Goal: Task Accomplishment & Management: Manage account settings

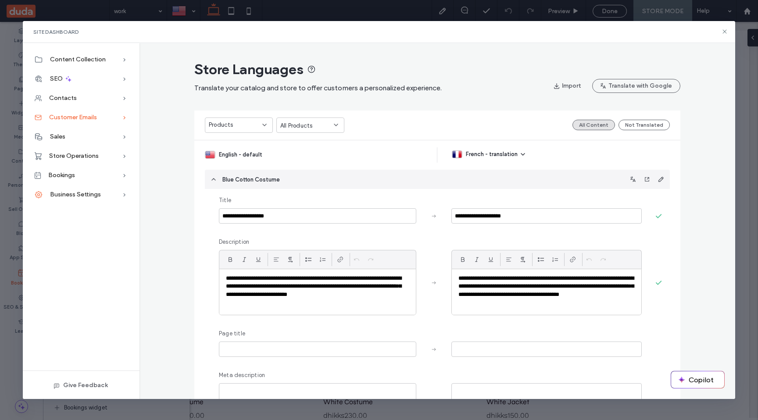
click at [110, 120] on div "Customer Emails" at bounding box center [81, 117] width 117 height 19
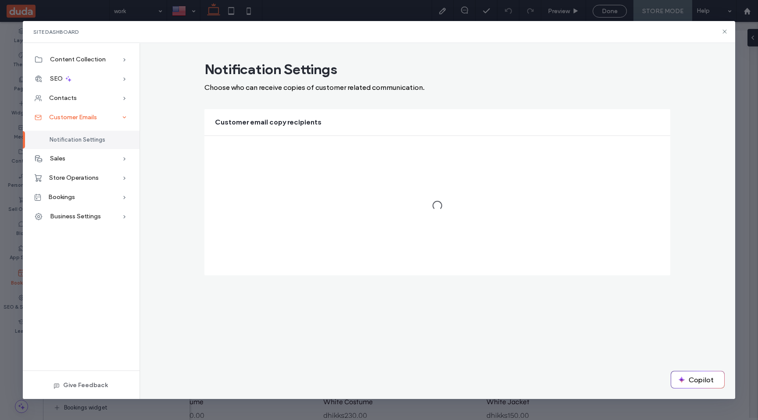
click at [110, 120] on div "Customer Emails" at bounding box center [81, 117] width 117 height 19
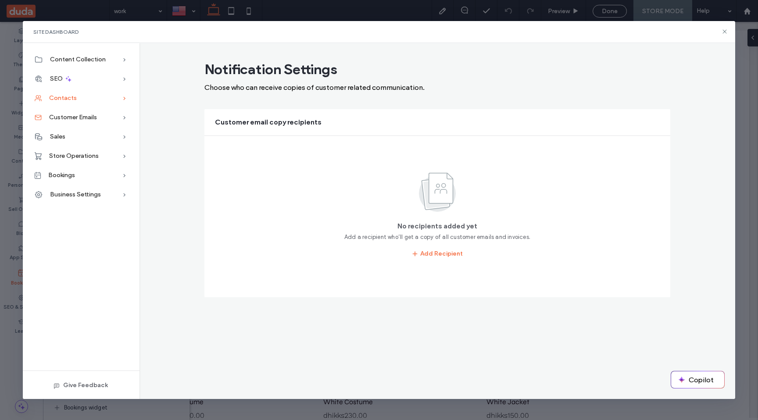
click at [75, 101] on span "Contacts" at bounding box center [63, 97] width 28 height 7
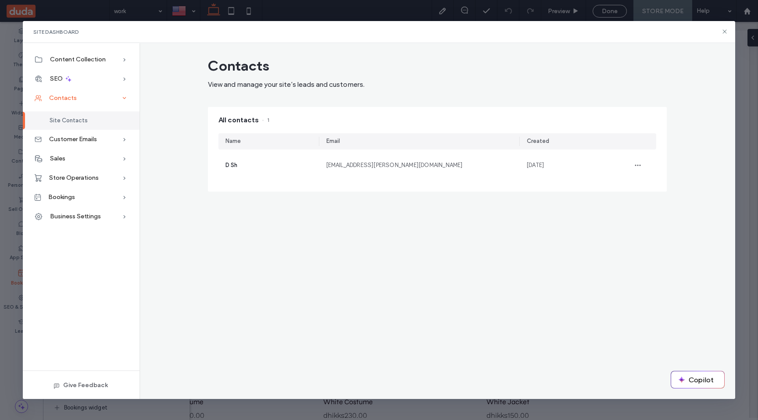
click at [75, 101] on span "Contacts" at bounding box center [63, 97] width 28 height 7
click at [78, 122] on span "Site Contacts" at bounding box center [69, 120] width 38 height 7
click at [70, 99] on span "Contacts" at bounding box center [63, 97] width 28 height 7
click at [66, 103] on div "Contacts" at bounding box center [81, 98] width 117 height 19
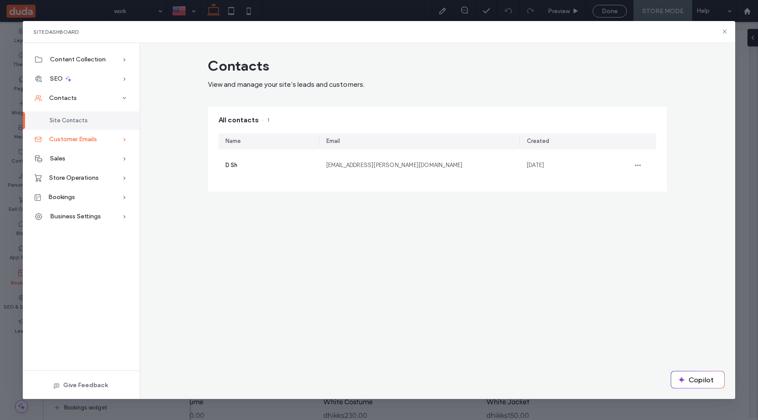
click at [76, 140] on span "Customer Emails" at bounding box center [73, 138] width 48 height 7
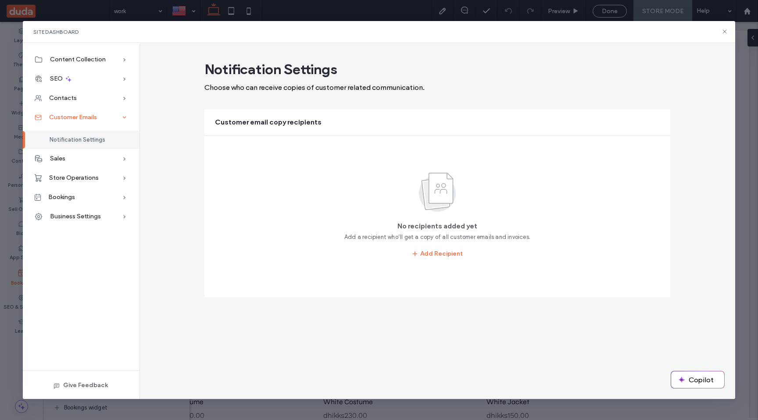
click at [85, 122] on div "Customer Emails" at bounding box center [81, 117] width 117 height 19
click at [105, 193] on div "Business Settings" at bounding box center [81, 194] width 117 height 19
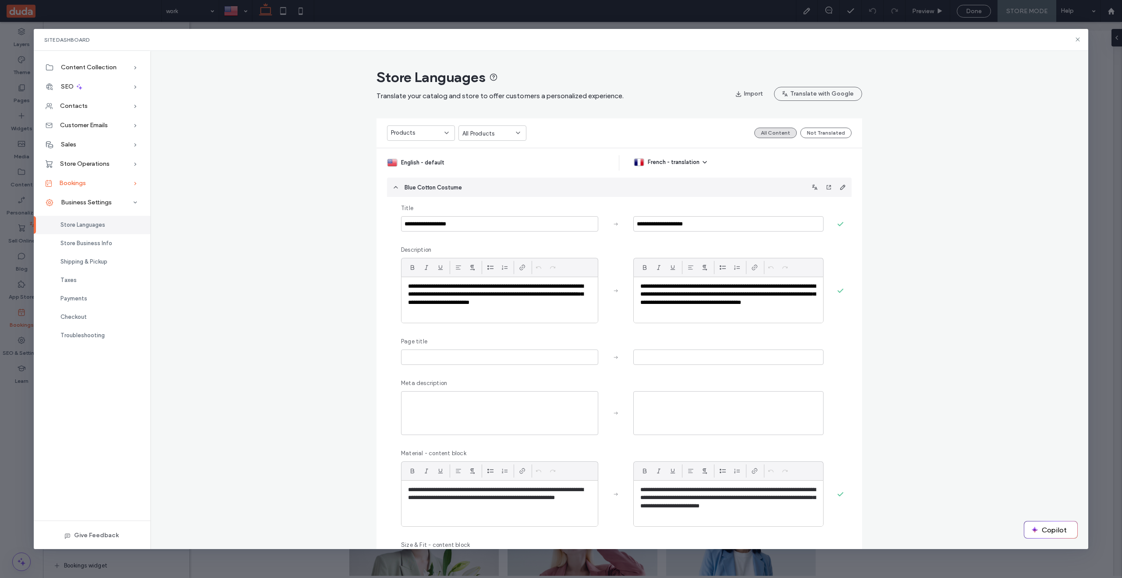
click at [64, 183] on span "Bookings" at bounding box center [72, 182] width 27 height 7
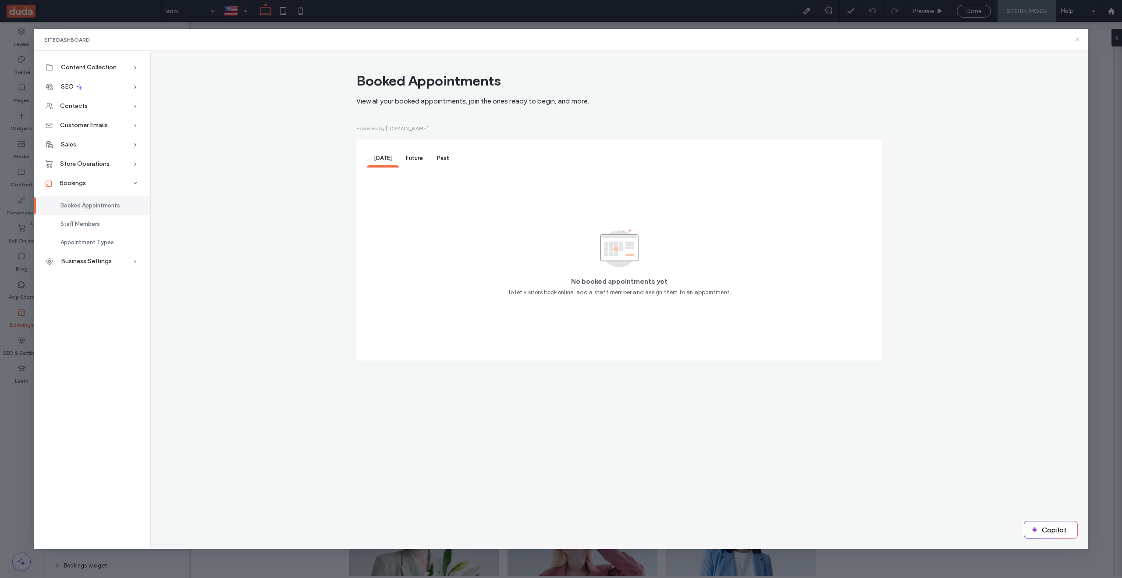
click at [757, 39] on icon at bounding box center [1078, 39] width 7 height 7
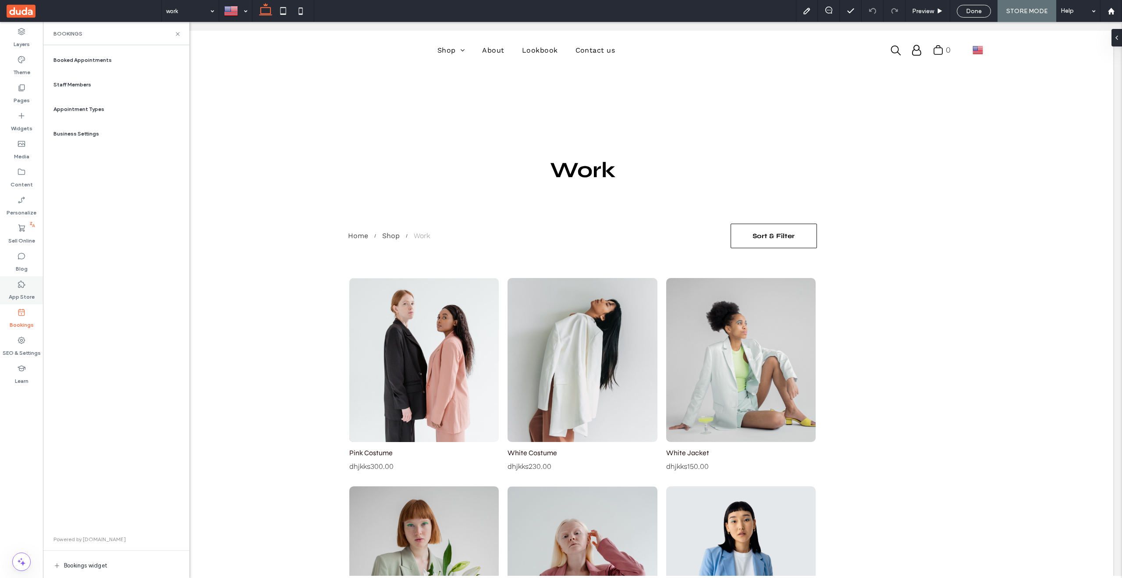
click at [25, 285] on use at bounding box center [21, 284] width 7 height 7
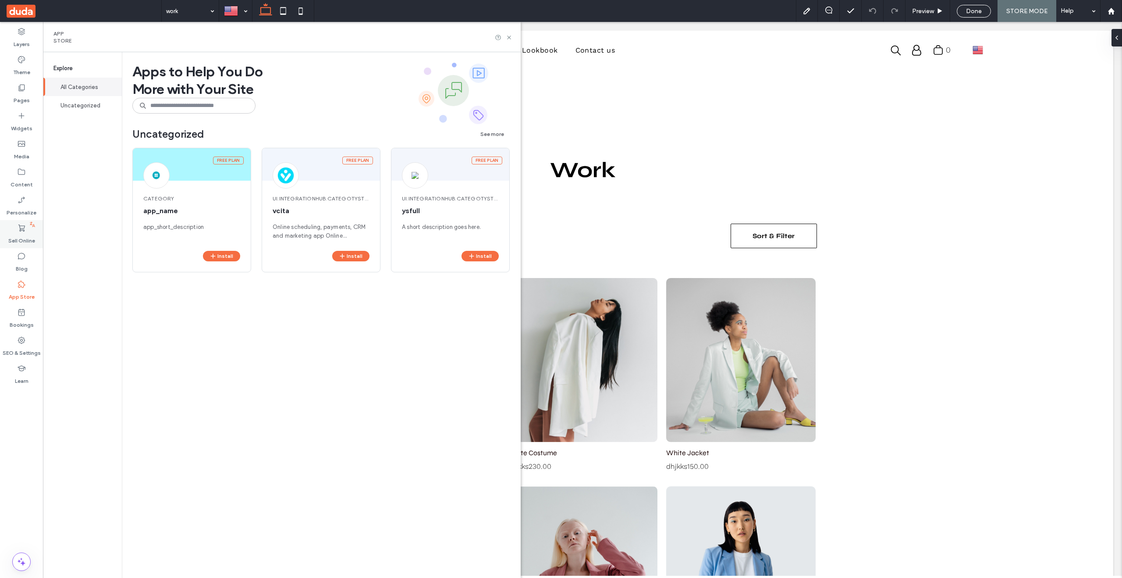
click at [19, 231] on use at bounding box center [21, 227] width 7 height 7
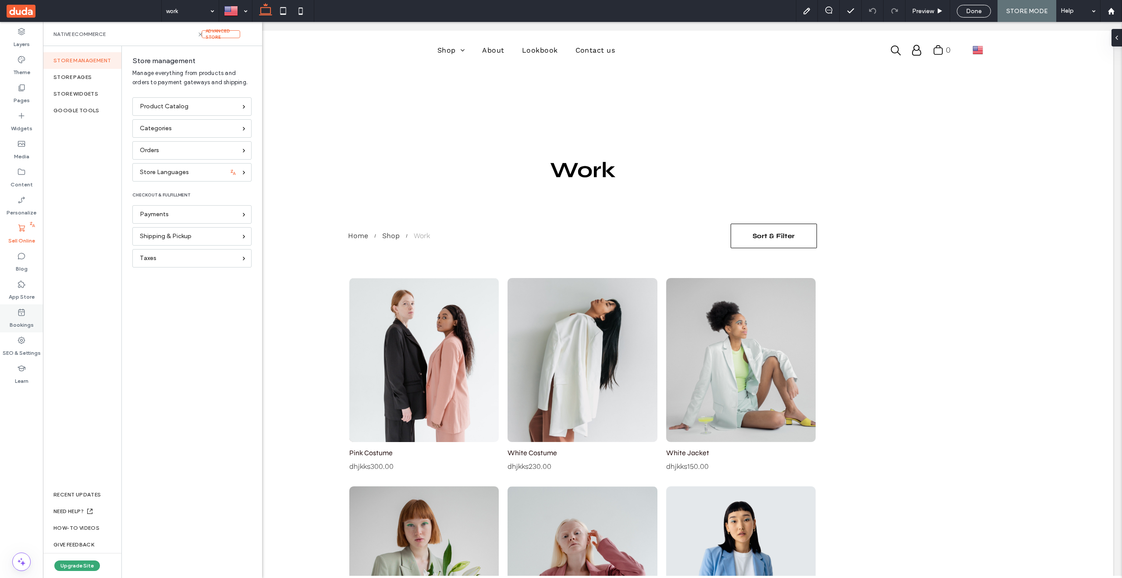
click at [25, 315] on icon at bounding box center [21, 312] width 9 height 9
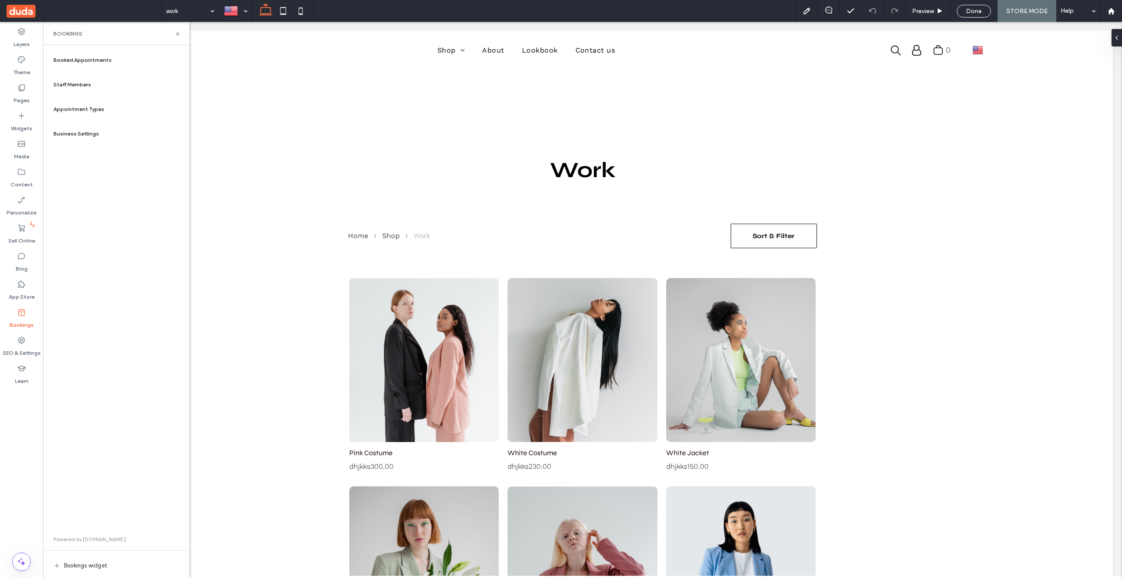
click at [79, 60] on span "Booked Appointments" at bounding box center [82, 60] width 58 height 8
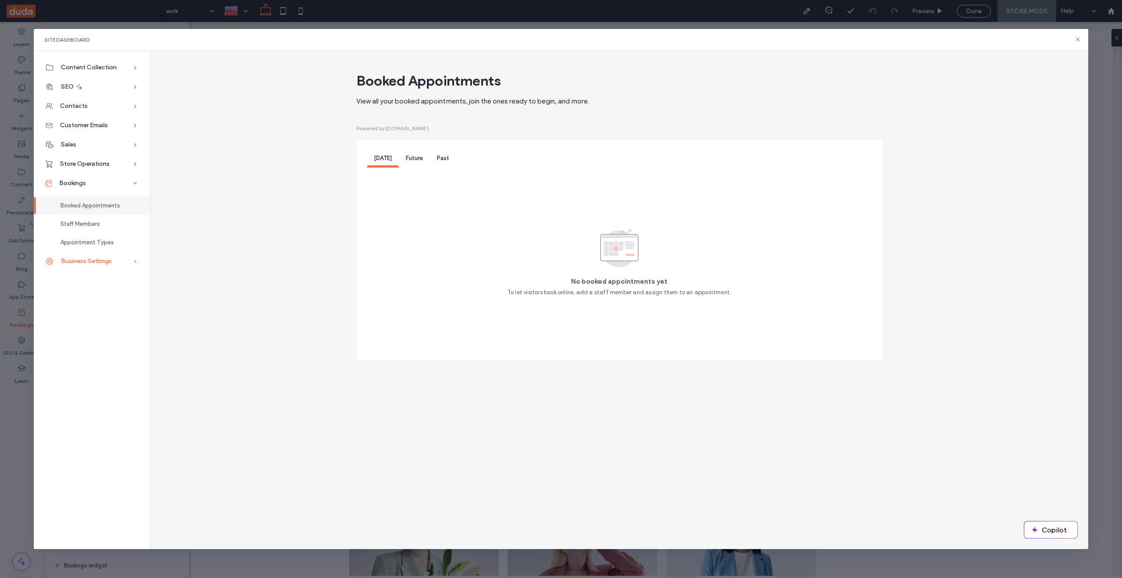
click at [94, 263] on span "Business Settings" at bounding box center [86, 260] width 51 height 7
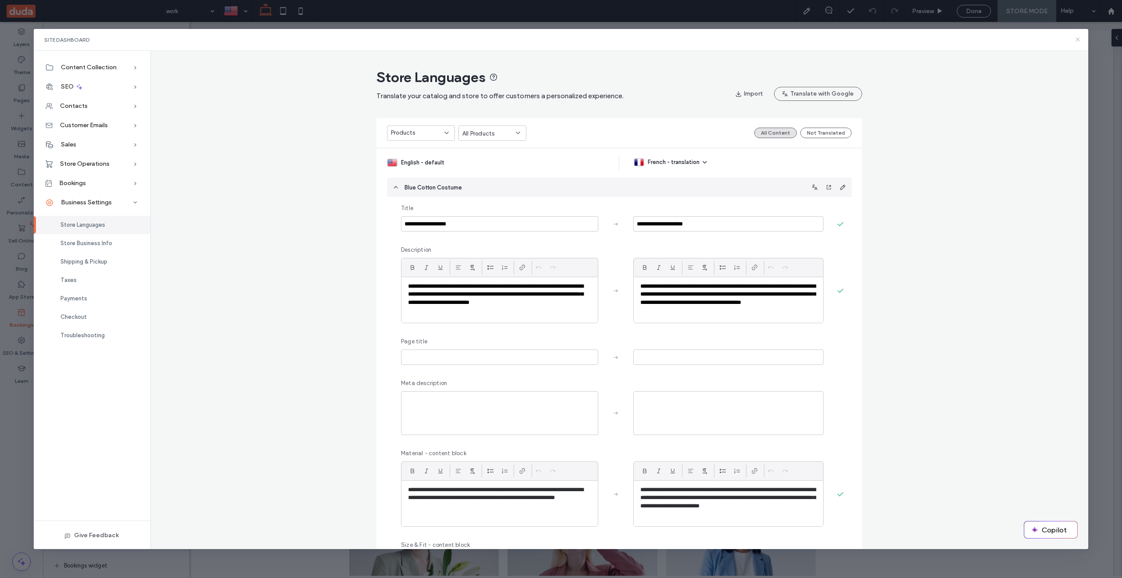
click at [757, 40] on icon at bounding box center [1078, 39] width 7 height 7
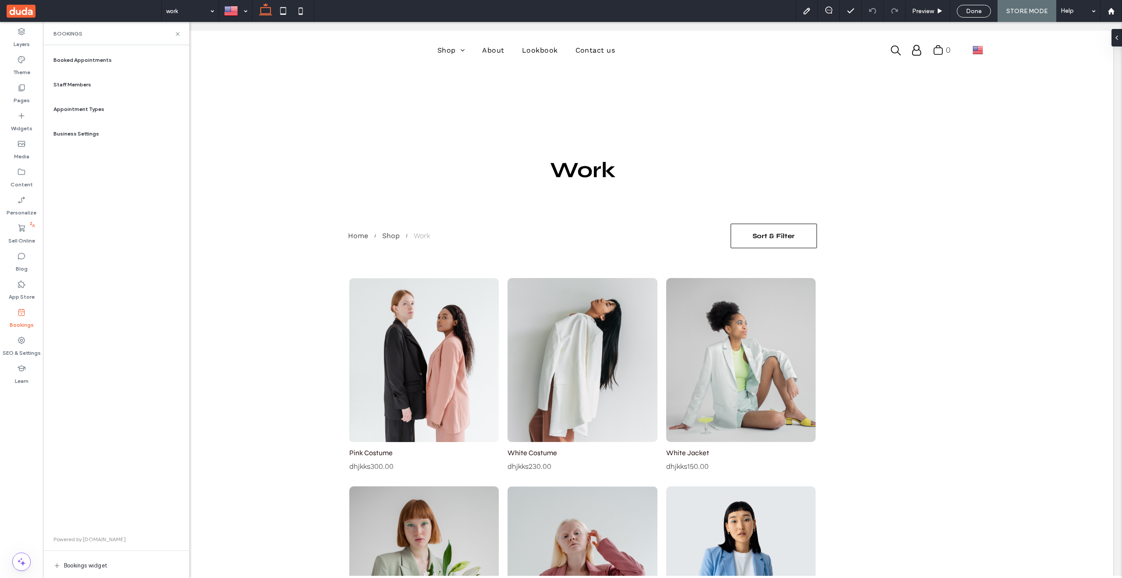
click at [93, 61] on span "Booked Appointments" at bounding box center [82, 60] width 58 height 8
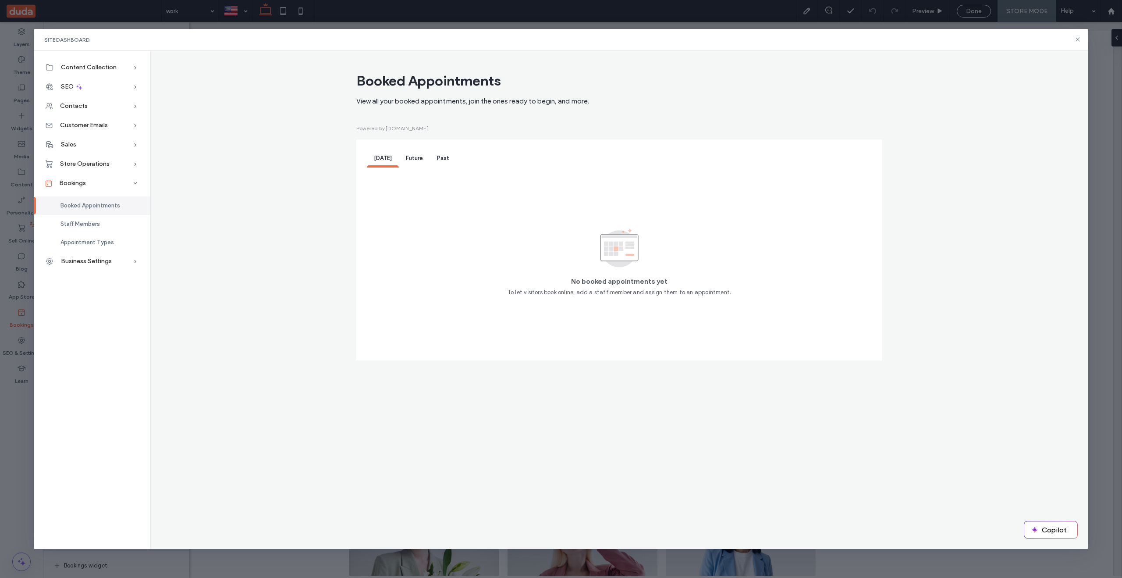
click at [419, 160] on span "Future" at bounding box center [414, 158] width 17 height 7
click at [440, 160] on span "Past" at bounding box center [443, 158] width 12 height 7
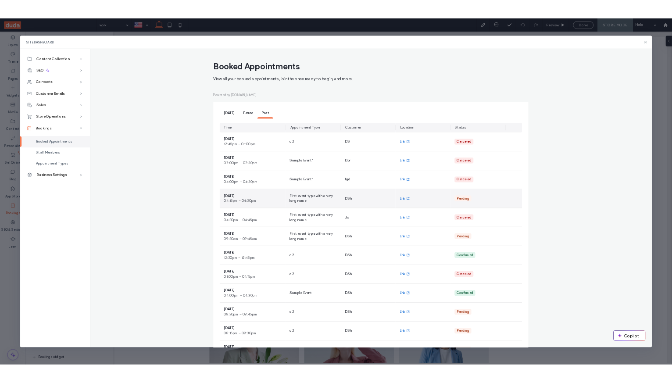
scroll to position [21, 0]
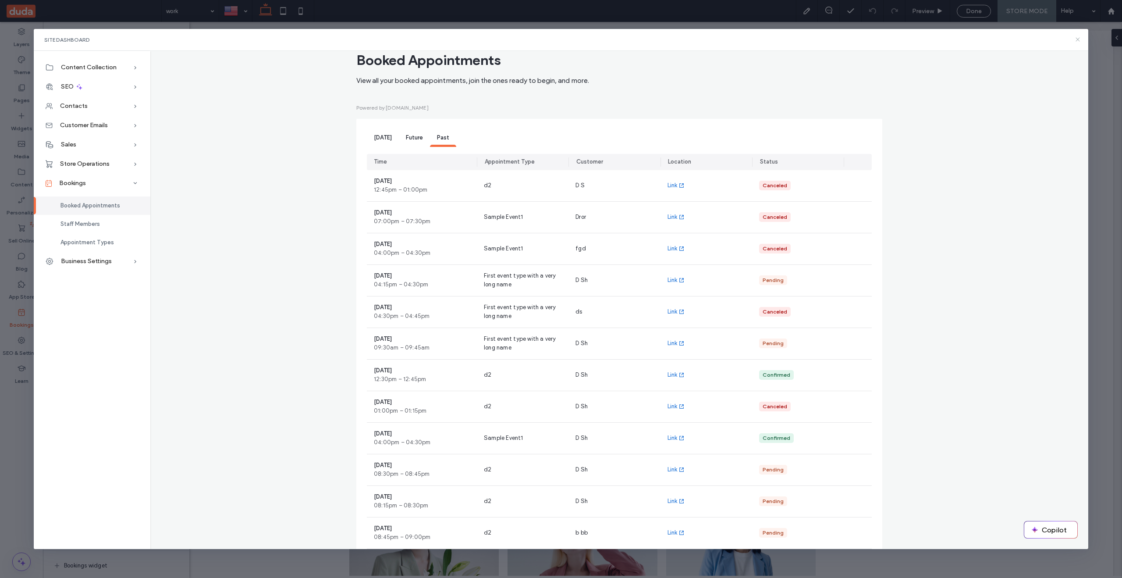
click at [757, 39] on icon at bounding box center [1078, 39] width 7 height 7
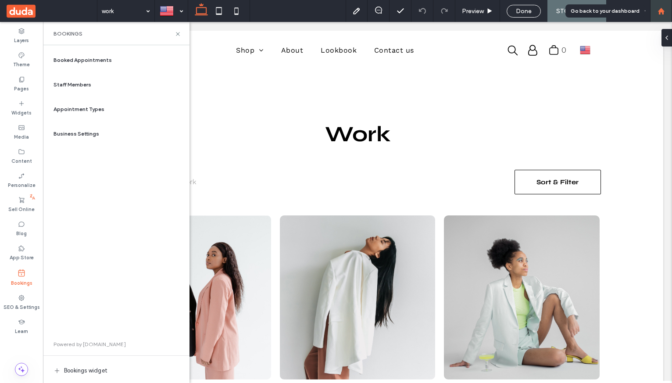
click at [664, 14] on icon at bounding box center [660, 10] width 7 height 7
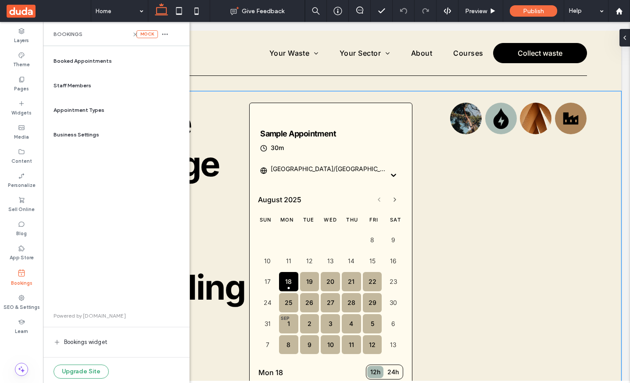
click at [619, 260] on div "Waste Management & Recycling You are doing a test booking. Sample Appointment 3…" at bounding box center [336, 337] width 569 height 492
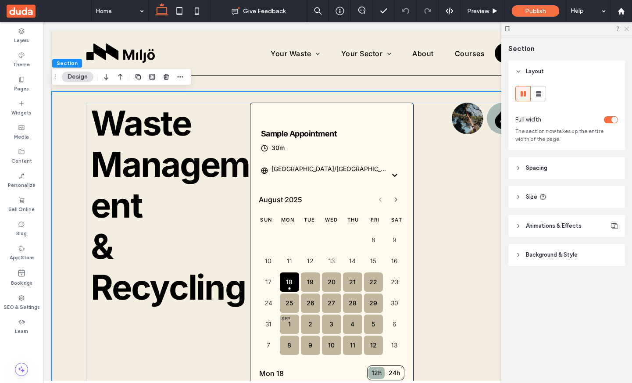
click at [627, 29] on icon at bounding box center [626, 28] width 6 height 6
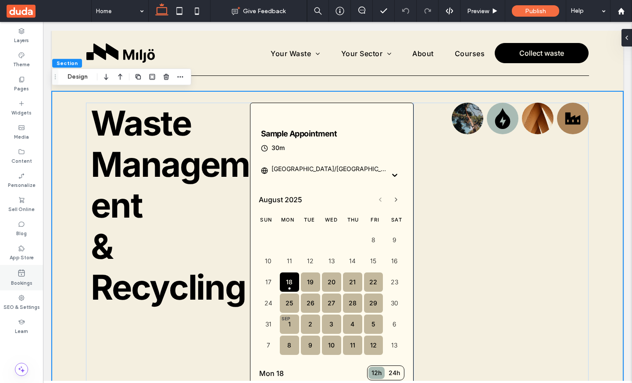
click at [17, 278] on label "Bookings" at bounding box center [21, 282] width 21 height 10
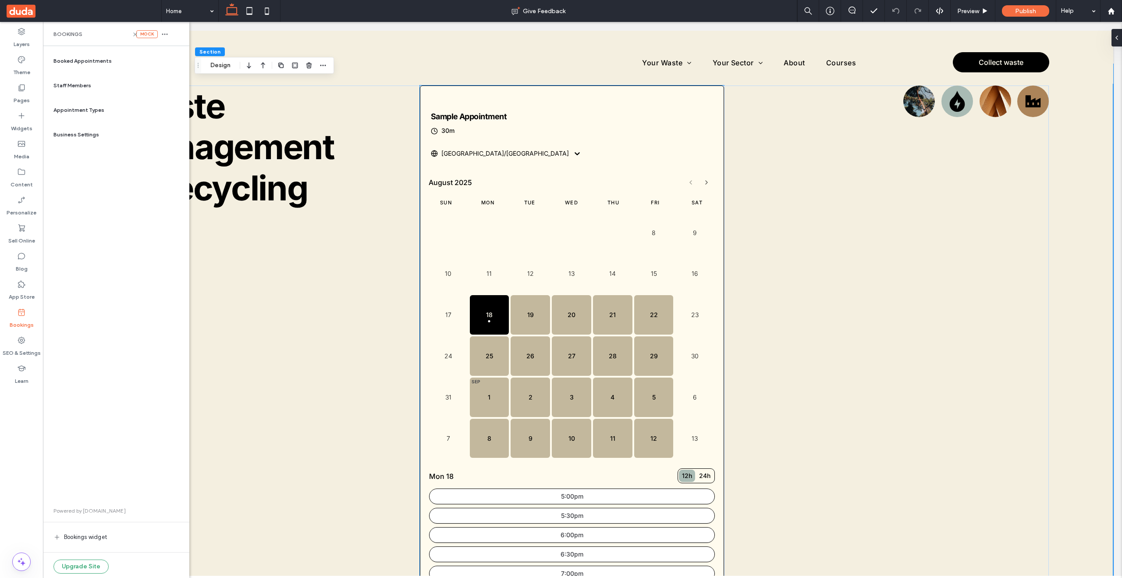
scroll to position [57, 0]
click at [671, 179] on icon "View next month" at bounding box center [706, 181] width 7 height 7
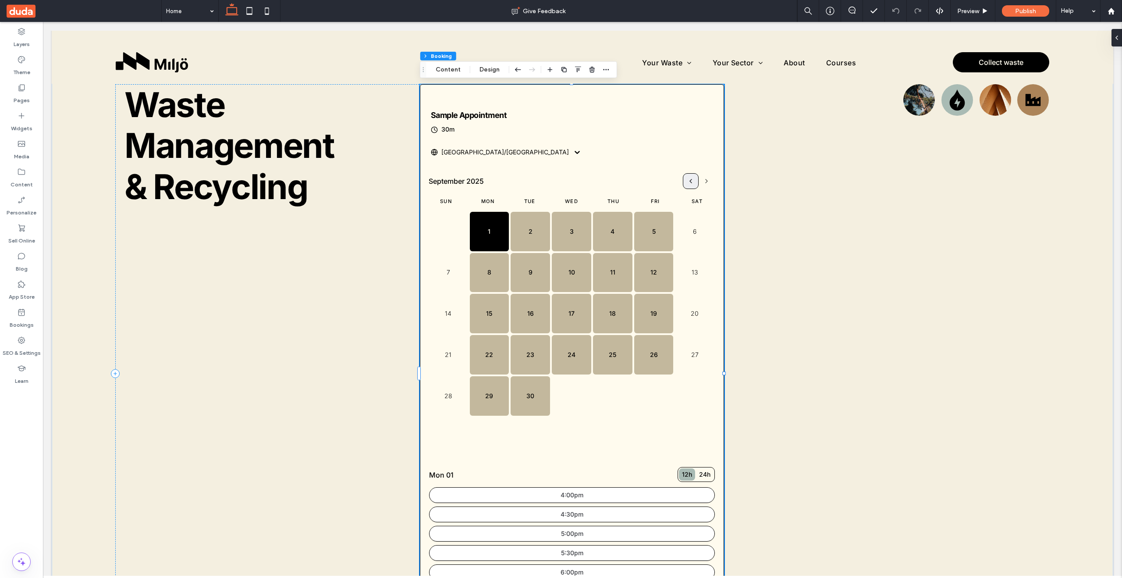
click at [671, 180] on use "View previous month" at bounding box center [691, 181] width 2 height 4
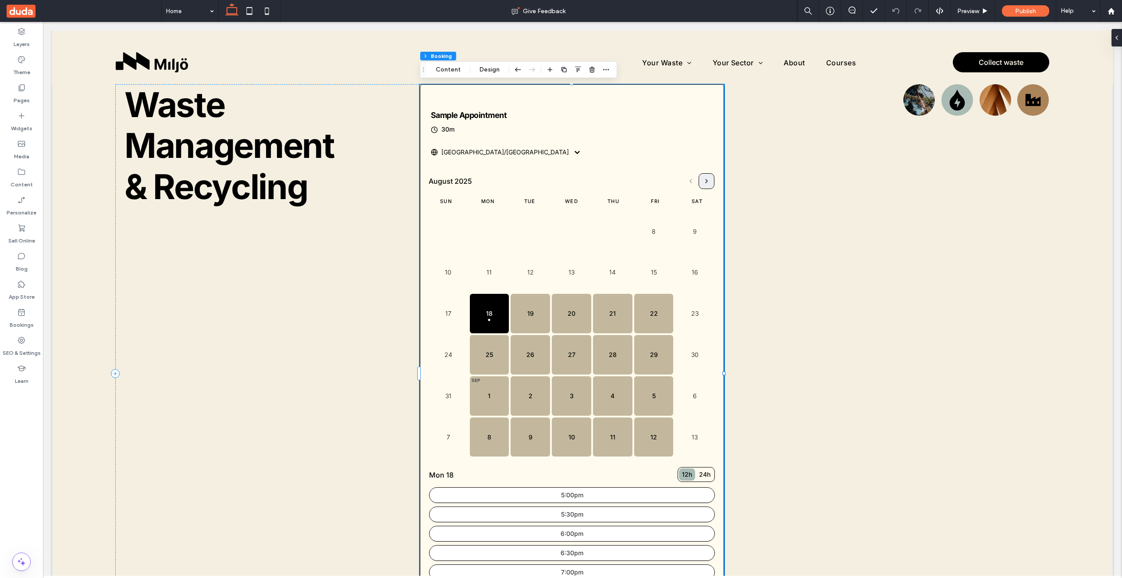
click at [671, 184] on icon "View next month" at bounding box center [706, 181] width 7 height 7
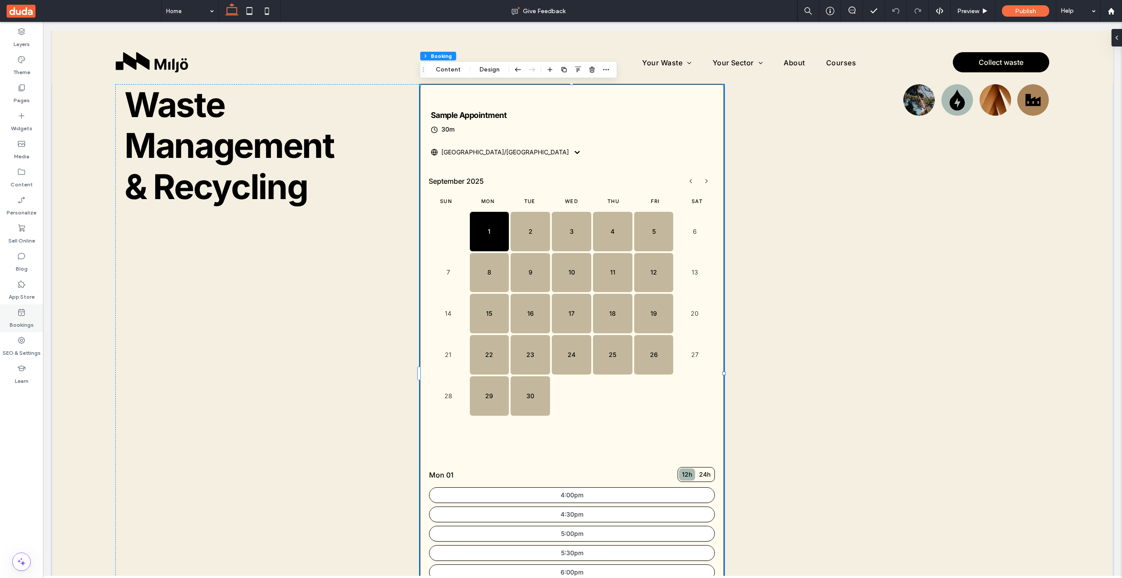
click at [25, 309] on icon at bounding box center [21, 312] width 9 height 9
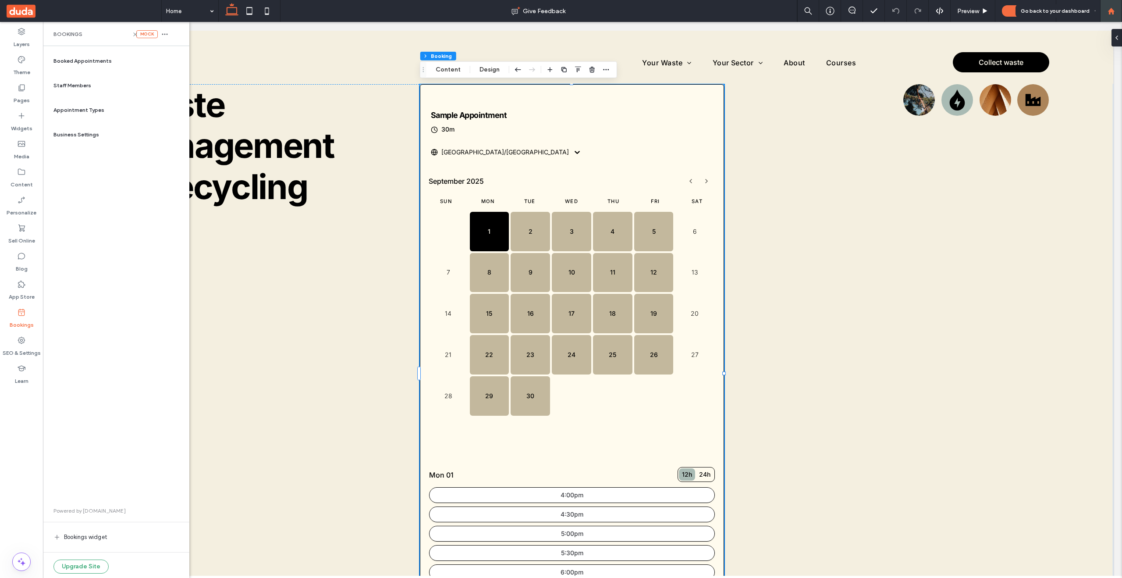
click at [671, 13] on div at bounding box center [1111, 10] width 21 height 7
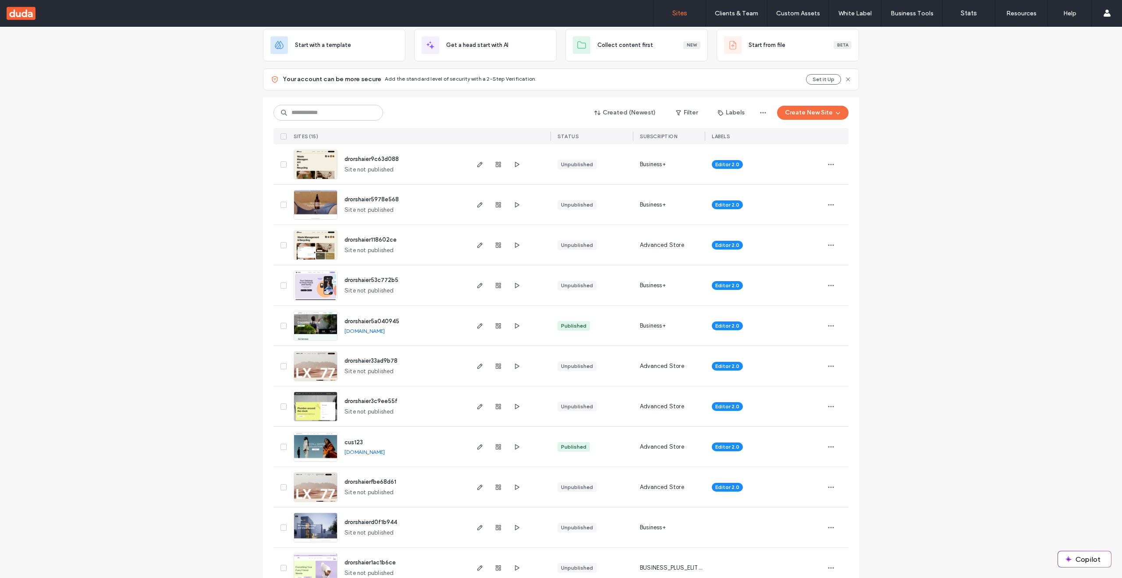
scroll to position [51, 0]
click at [495, 445] on icon "button" at bounding box center [498, 446] width 7 height 7
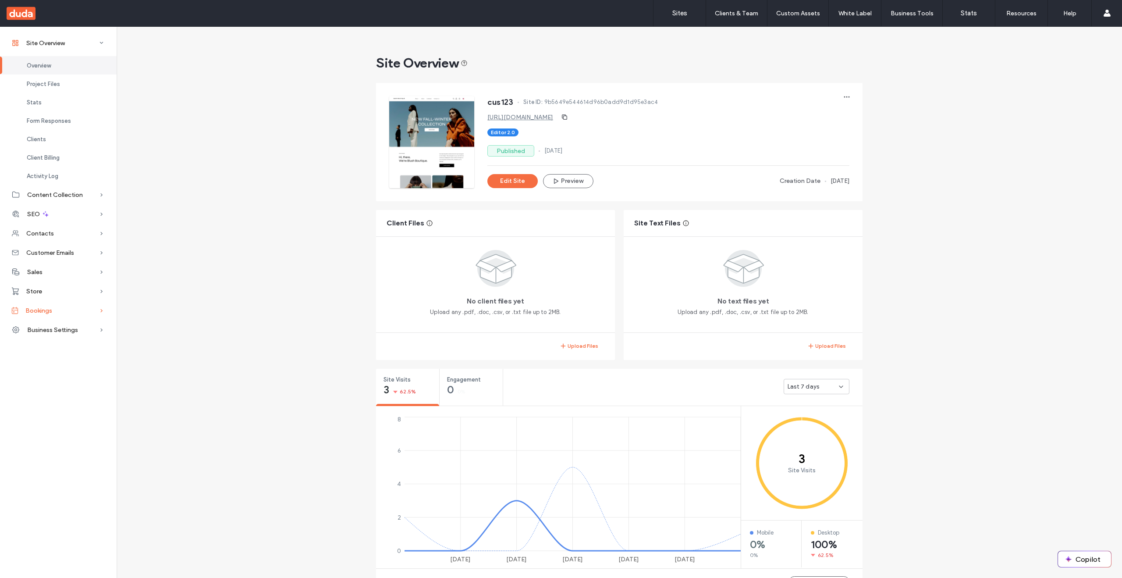
click at [45, 310] on span "Bookings" at bounding box center [38, 310] width 27 height 7
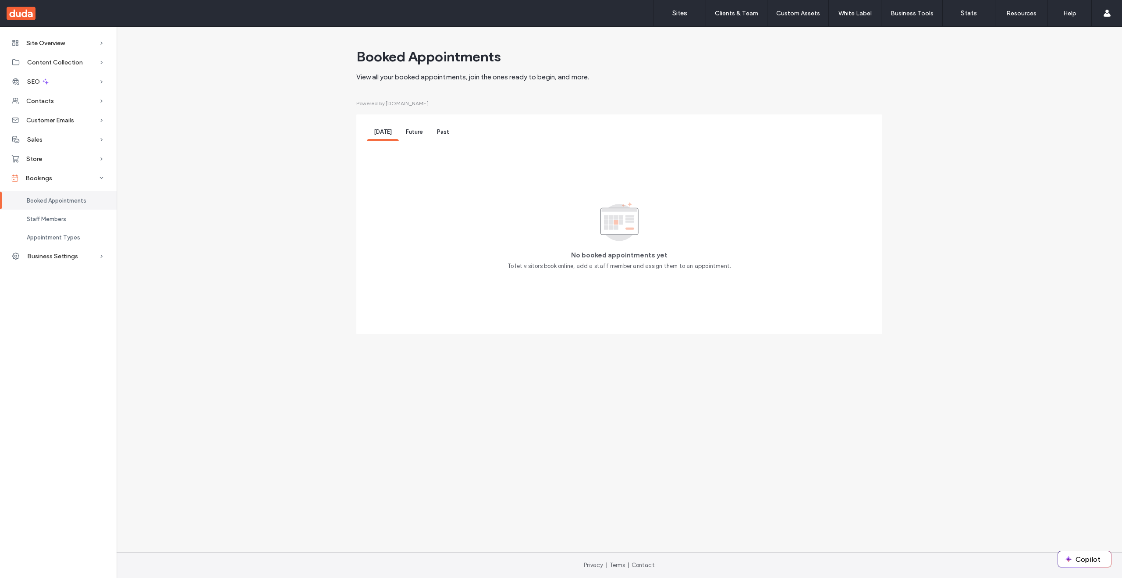
click at [417, 135] on div "Future" at bounding box center [414, 133] width 31 height 16
click at [442, 131] on span "Past" at bounding box center [443, 131] width 12 height 7
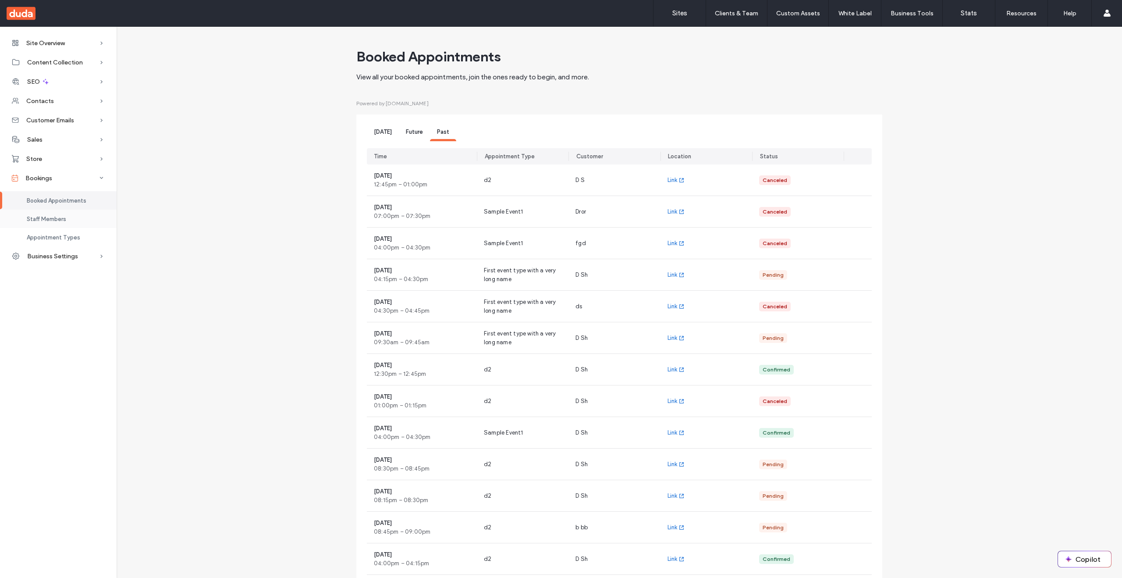
click at [59, 219] on span "Staff Members" at bounding box center [46, 219] width 39 height 7
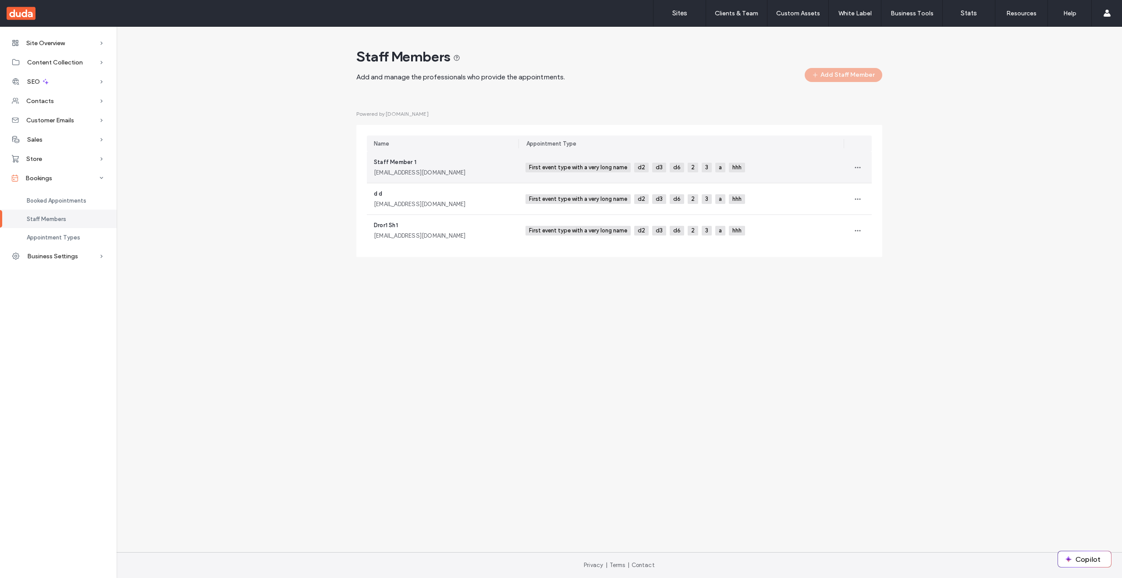
click at [433, 165] on div "Staff Member 1 staffmember1@example.com" at bounding box center [443, 167] width 138 height 19
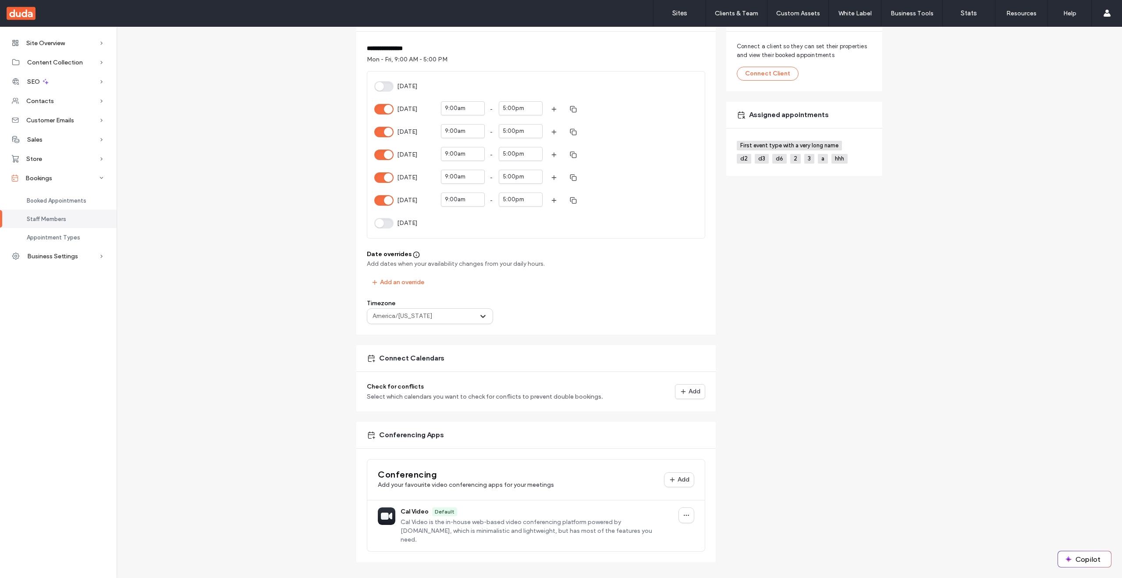
scroll to position [166, 0]
